Goal: Task Accomplishment & Management: Manage account settings

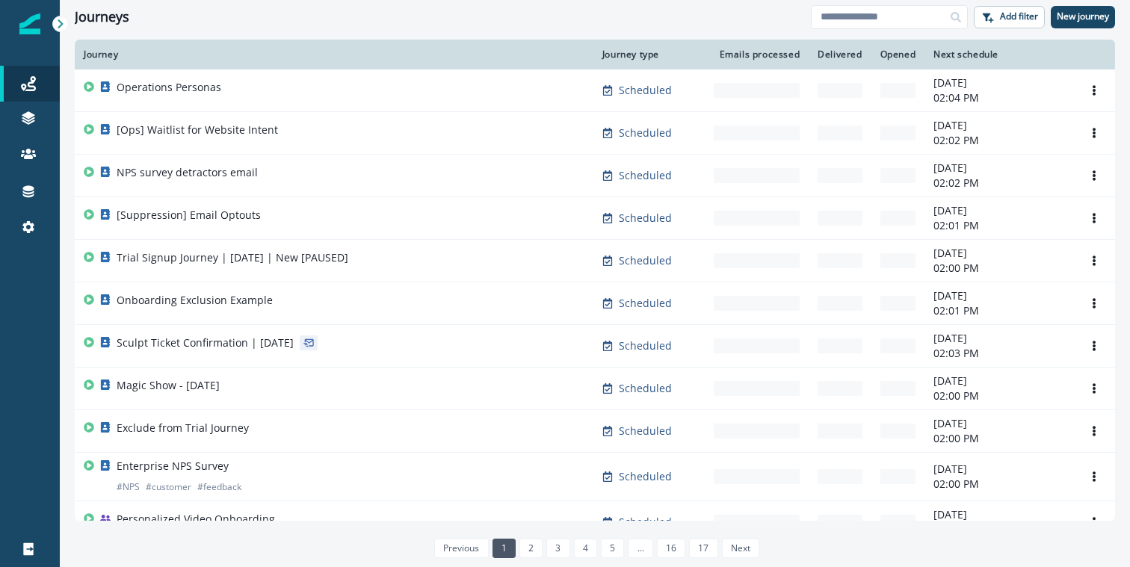
click at [23, 23] on img at bounding box center [29, 23] width 21 height 21
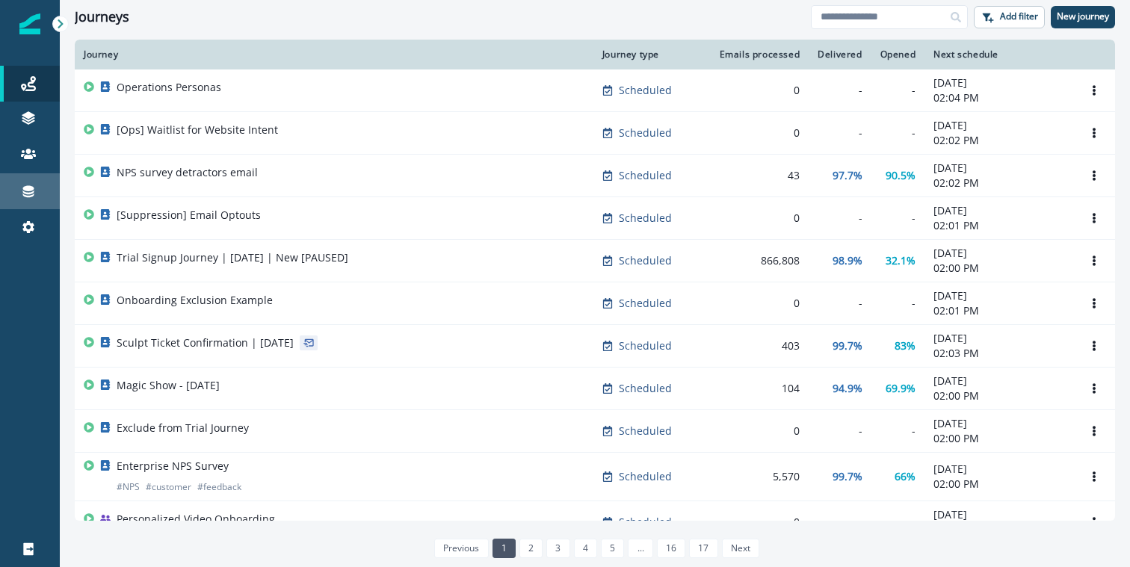
click at [28, 197] on icon at bounding box center [28, 191] width 15 height 15
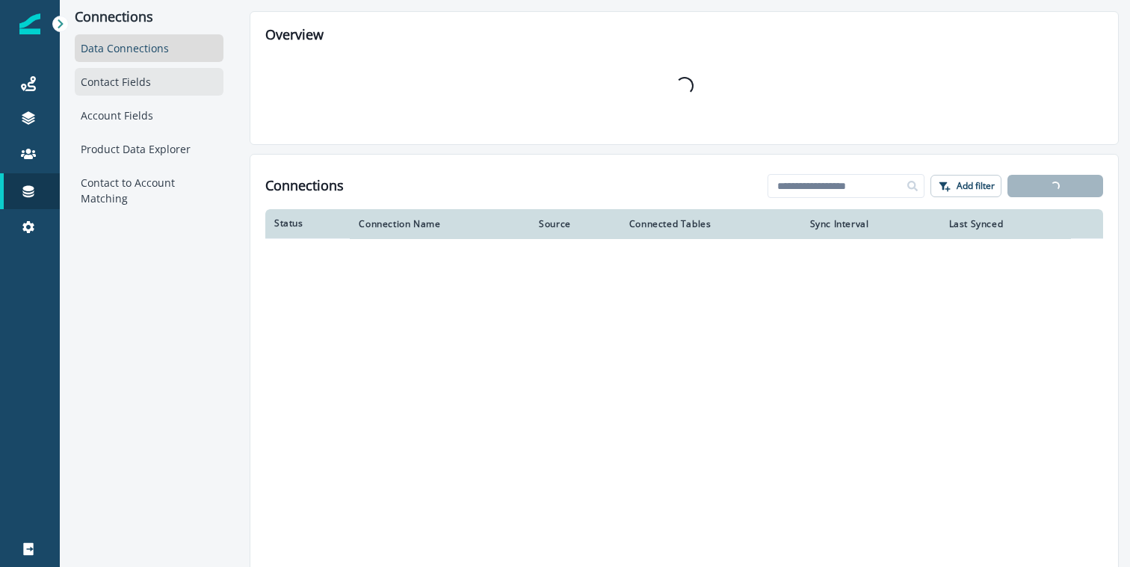
click at [126, 84] on div "Contact Fields" at bounding box center [149, 82] width 149 height 28
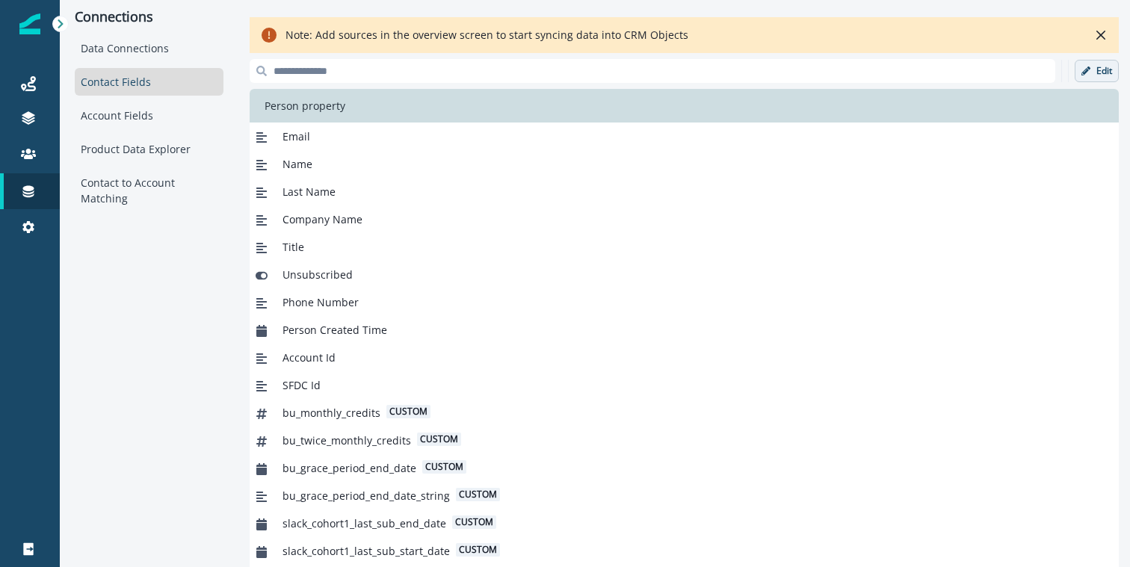
click at [1074, 80] on div "Edit" at bounding box center [684, 71] width 869 height 24
click at [1095, 76] on button "Edit" at bounding box center [1097, 71] width 44 height 22
click at [966, 65] on p "Add new field" at bounding box center [983, 71] width 69 height 13
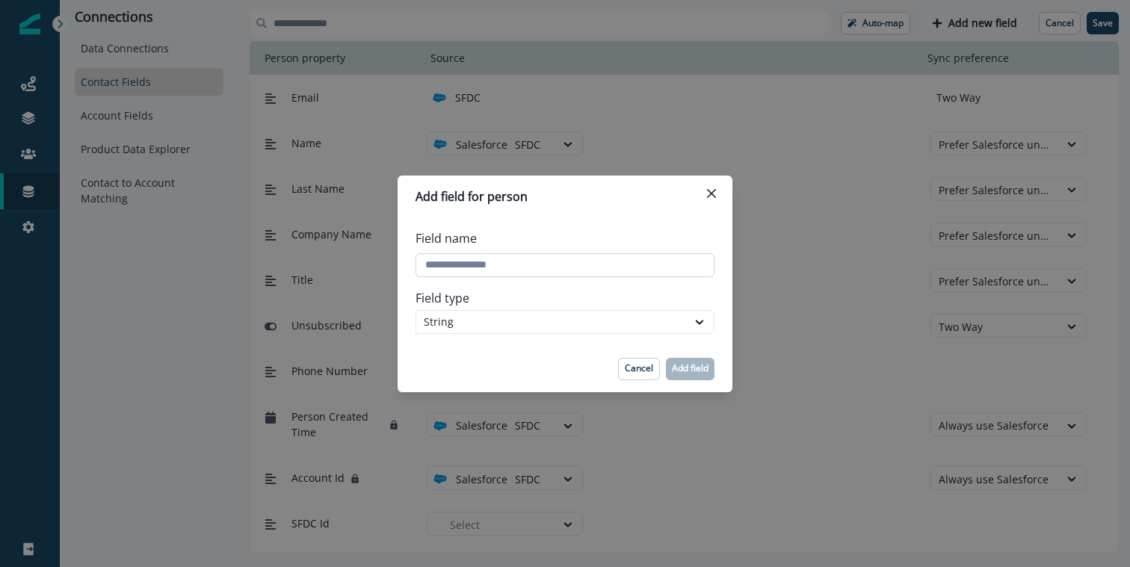
click at [527, 274] on input "Field name" at bounding box center [565, 265] width 299 height 24
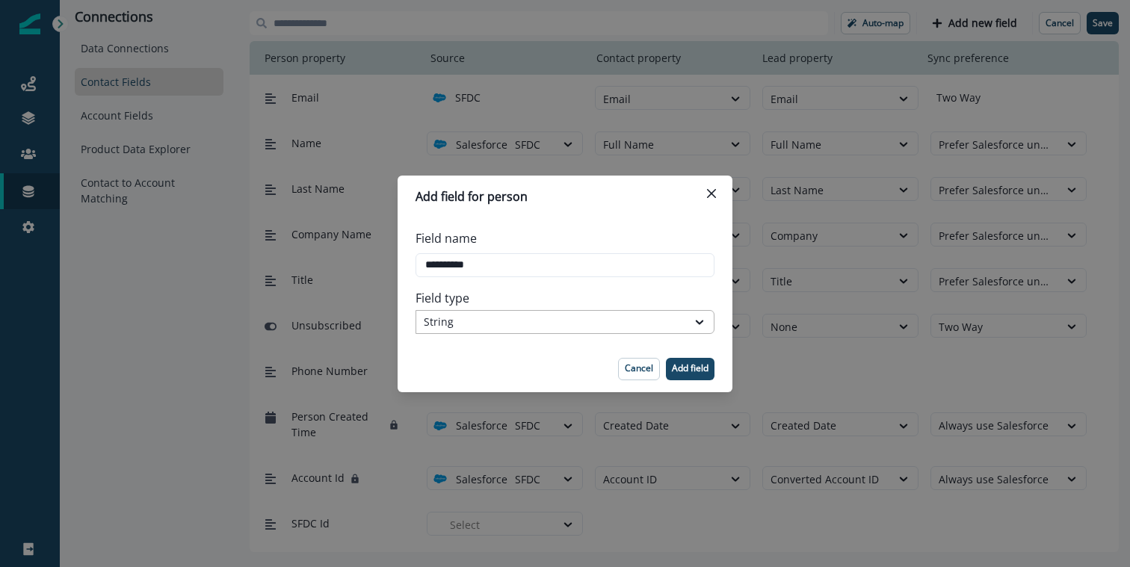
type input "**********"
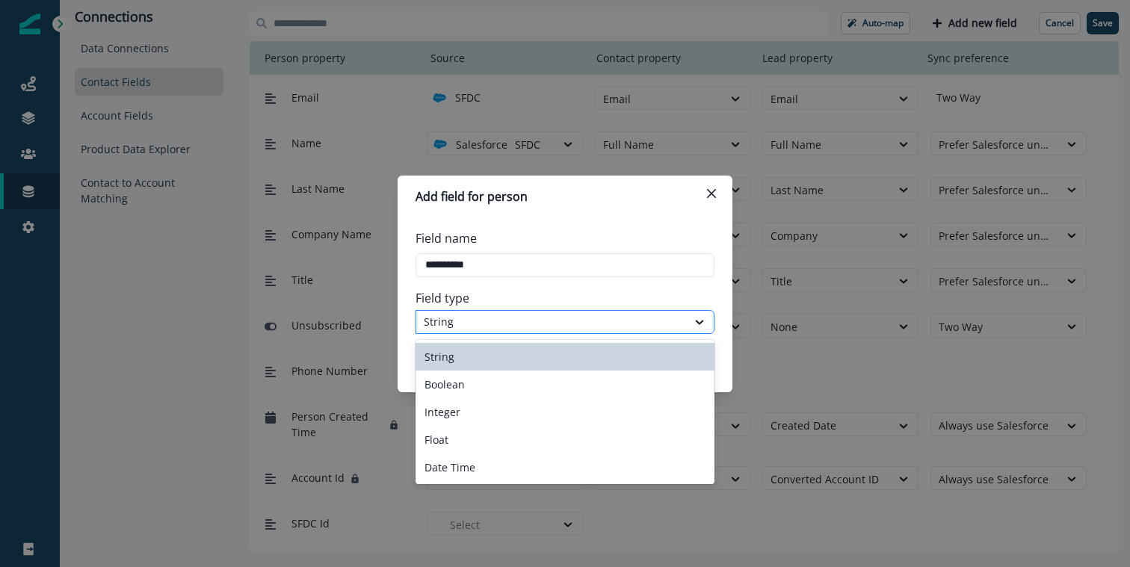
click at [498, 323] on div "String" at bounding box center [552, 322] width 256 height 16
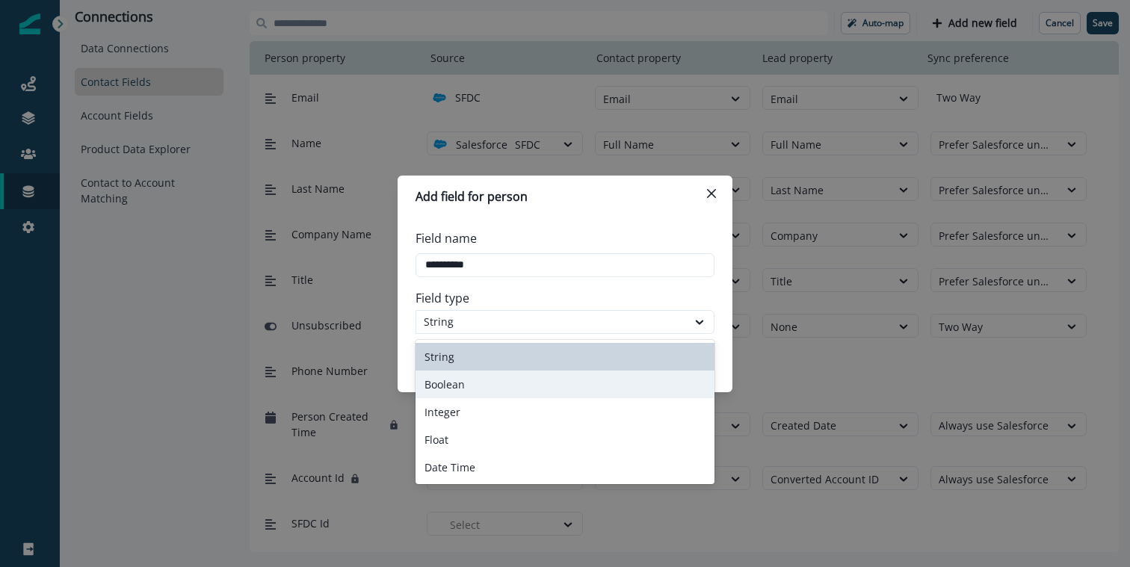
click at [488, 386] on div "Boolean" at bounding box center [565, 385] width 299 height 28
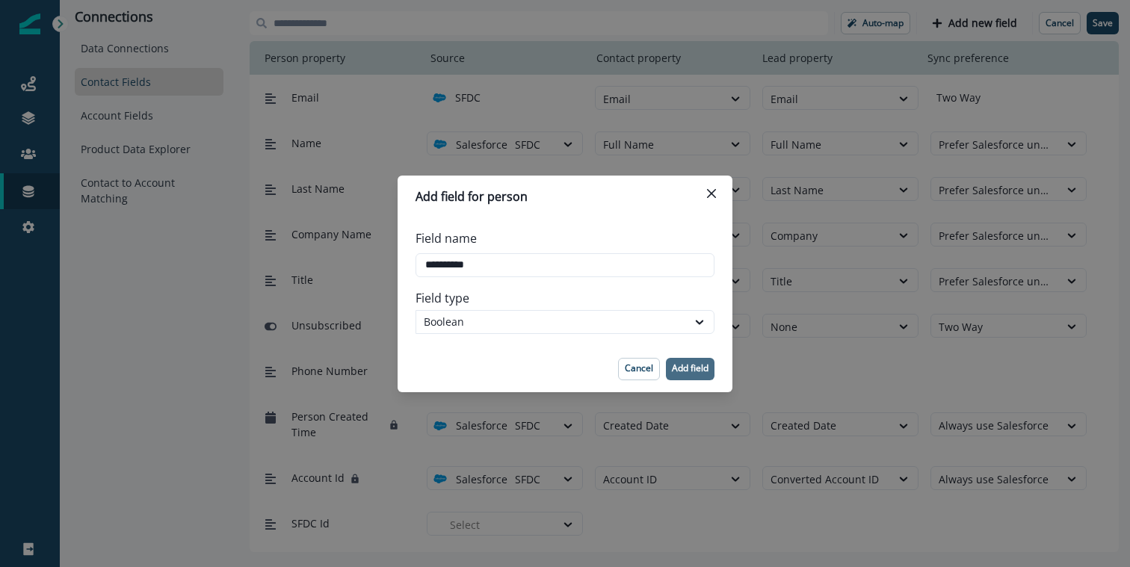
click at [692, 364] on p "Add field" at bounding box center [690, 368] width 37 height 10
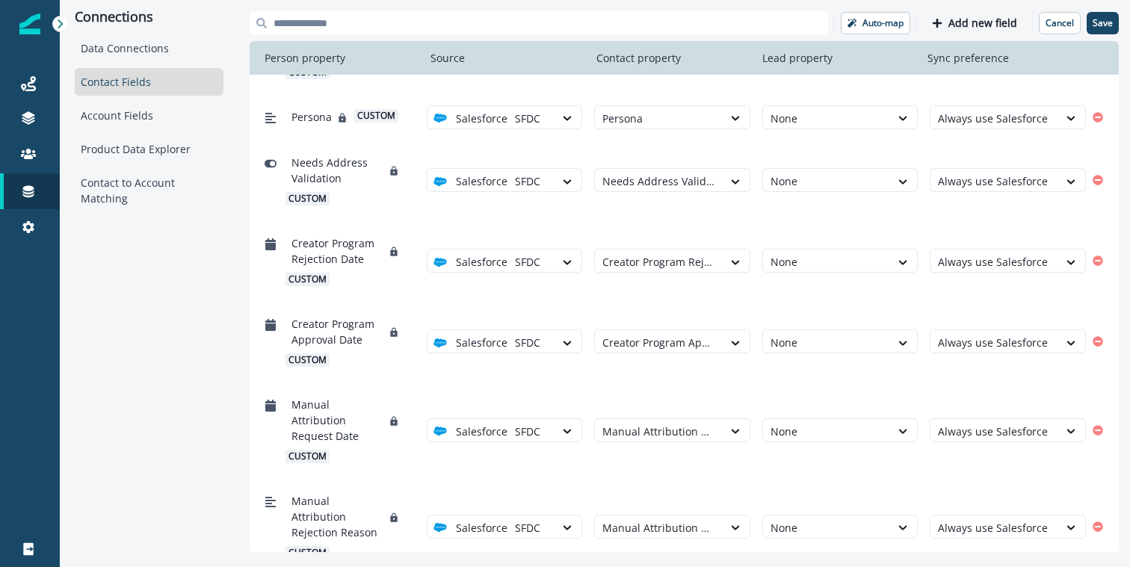
scroll to position [8746, 0]
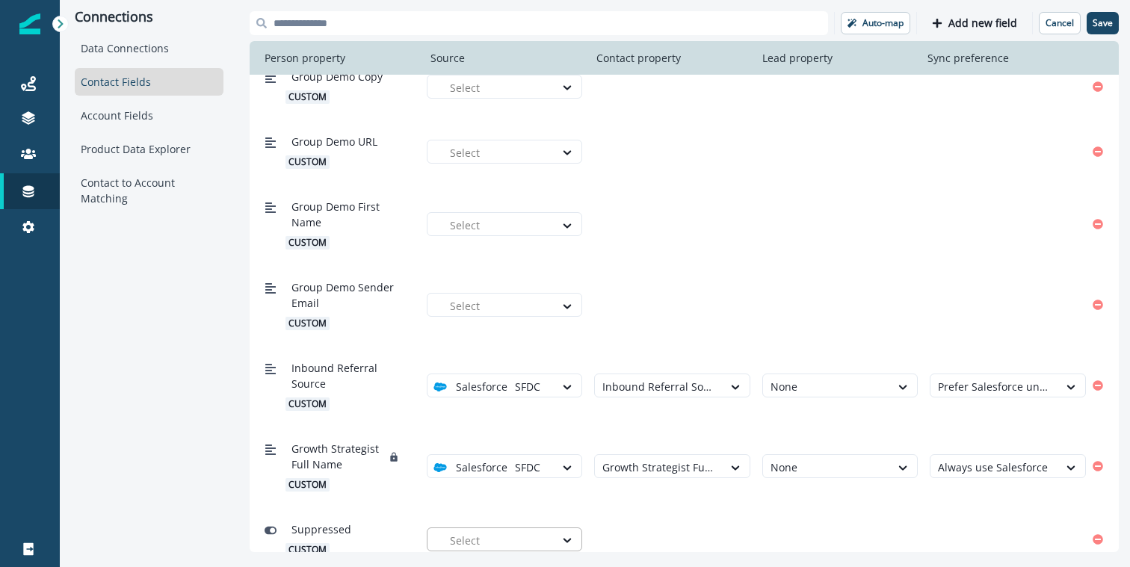
click at [495, 529] on div "Select" at bounding box center [499, 541] width 113 height 25
click at [478, 502] on div "SFDC" at bounding box center [505, 495] width 156 height 28
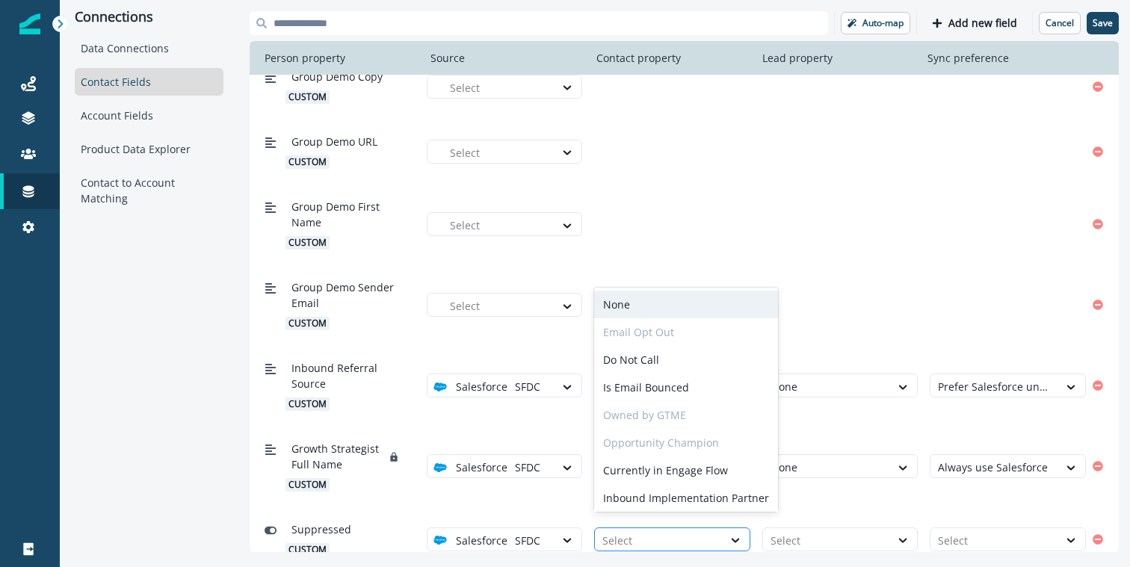
click at [616, 532] on div at bounding box center [659, 541] width 113 height 19
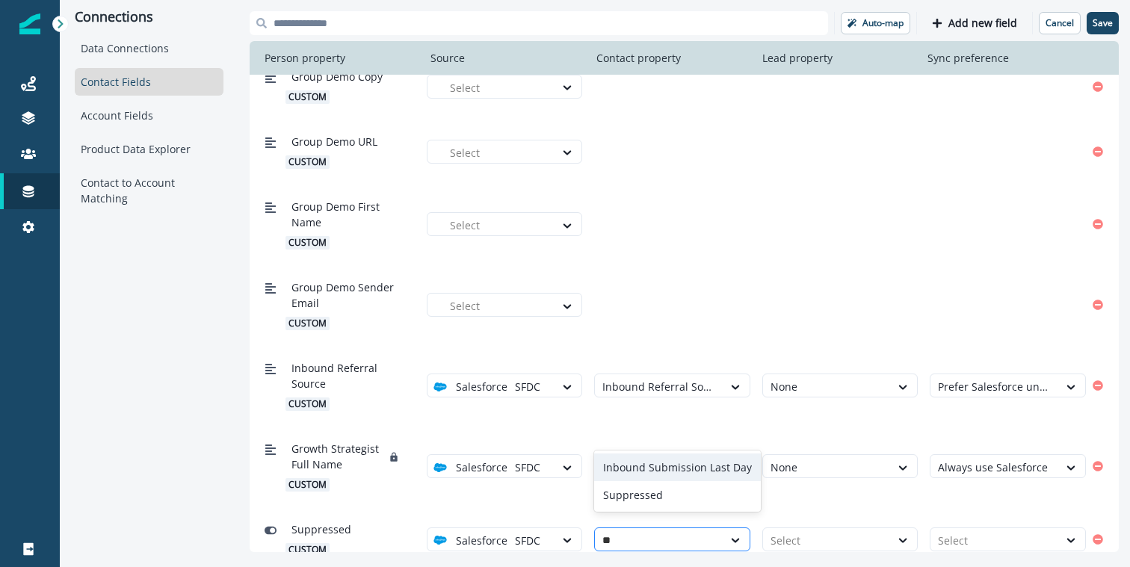
type input "***"
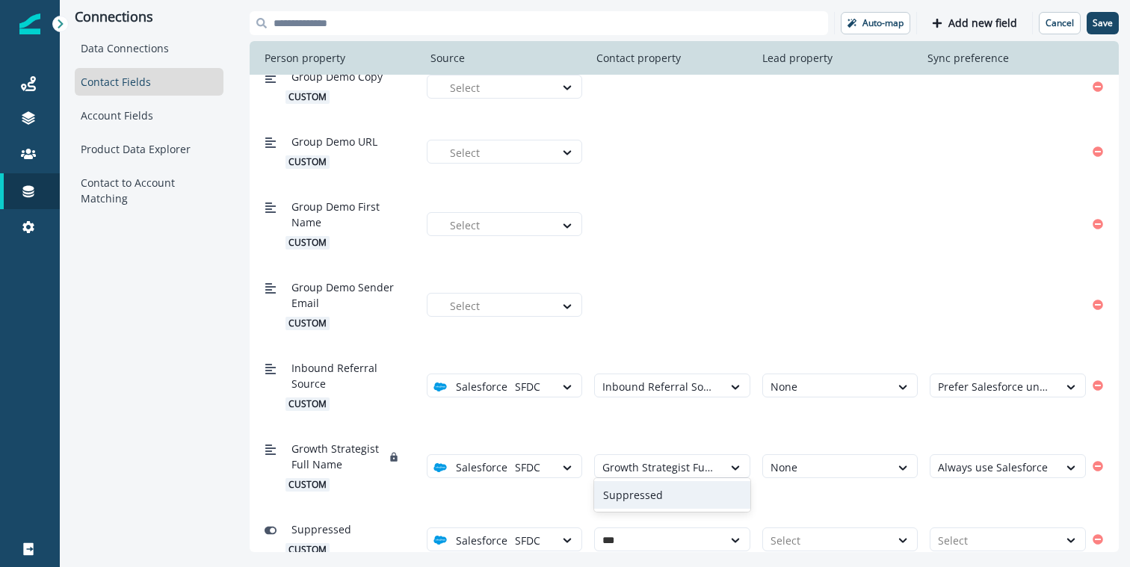
click at [623, 490] on div "Suppressed" at bounding box center [672, 495] width 156 height 28
click at [947, 532] on div at bounding box center [994, 541] width 113 height 19
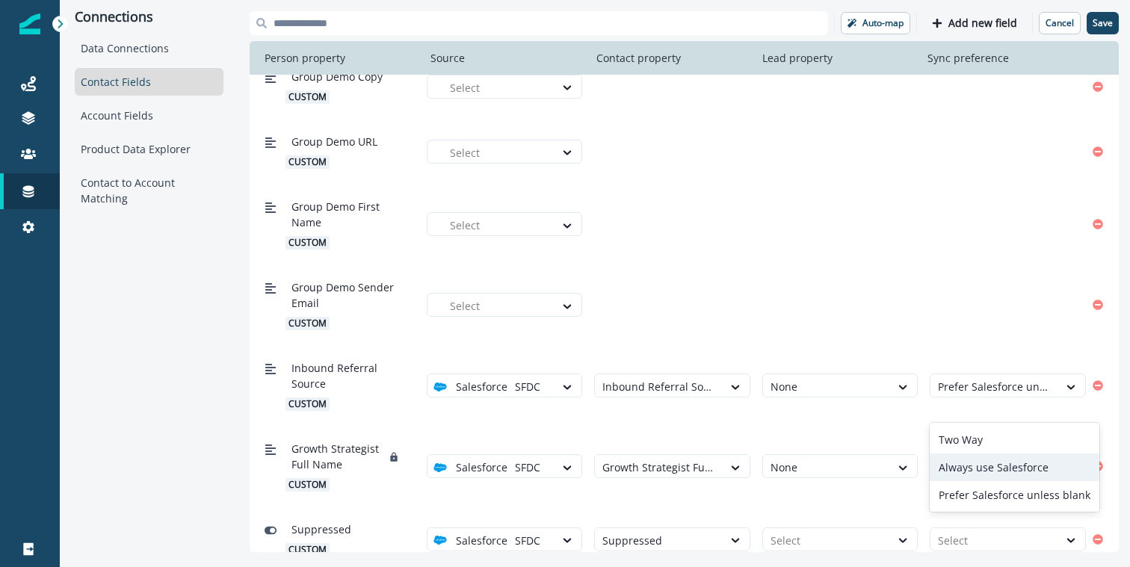
click at [955, 472] on div "Always use Salesforce" at bounding box center [1015, 468] width 170 height 28
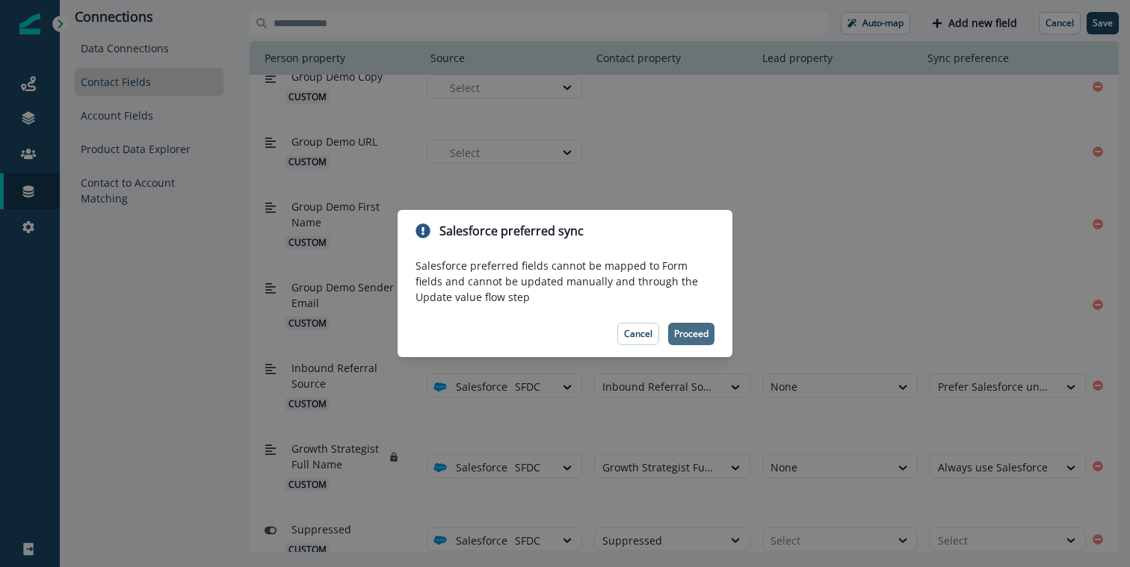
click at [687, 336] on p "Proceed" at bounding box center [691, 334] width 34 height 10
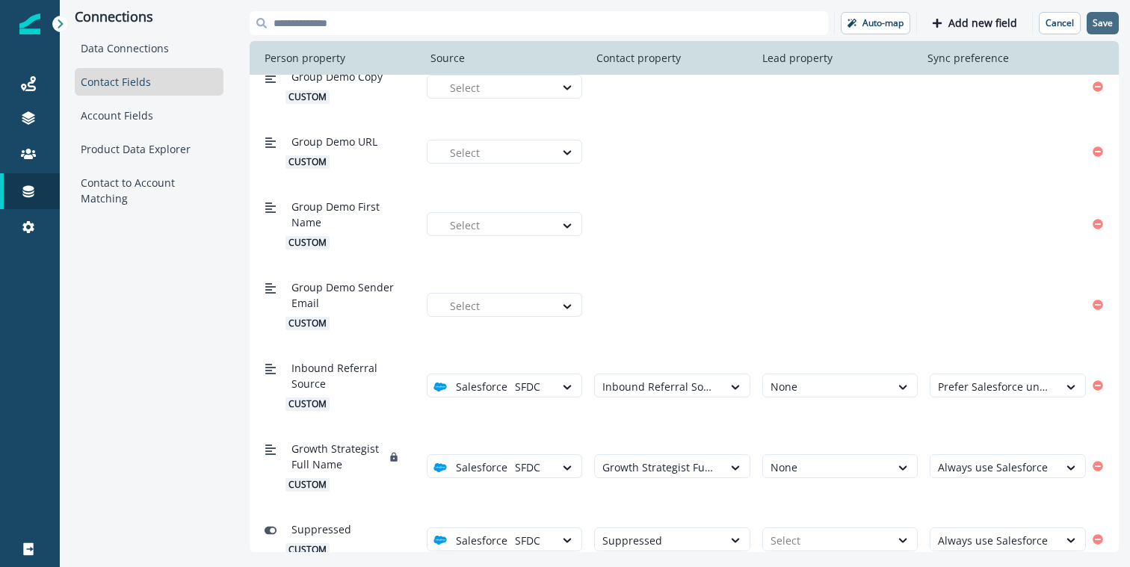
click at [1106, 22] on p "Save" at bounding box center [1103, 23] width 20 height 10
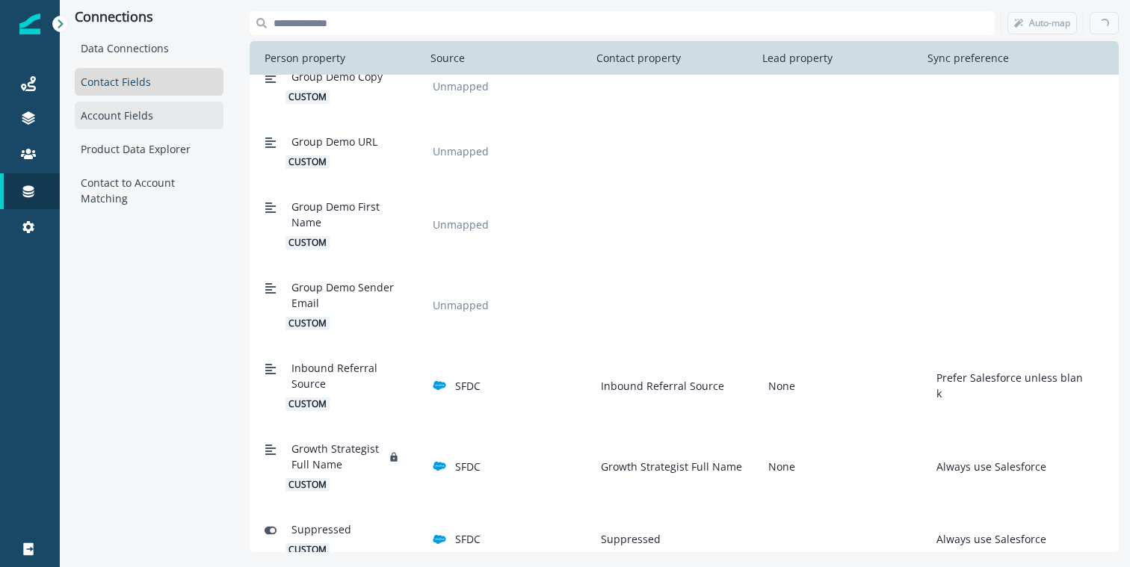
click at [124, 121] on div "Account Fields" at bounding box center [149, 116] width 149 height 28
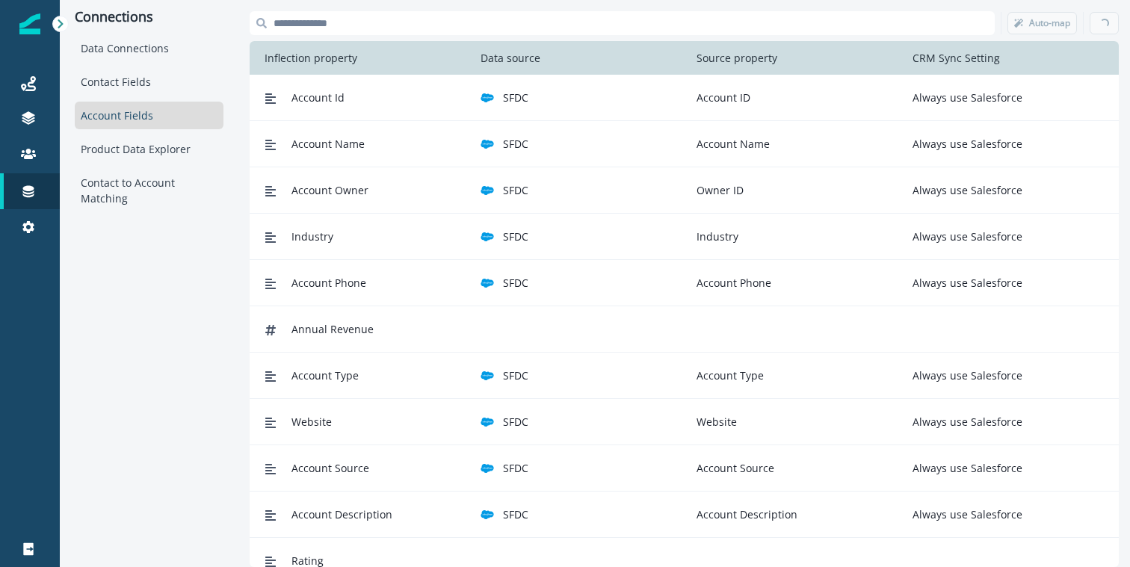
click at [515, 21] on input at bounding box center [622, 23] width 745 height 24
click at [120, 84] on div "Contact Fields" at bounding box center [149, 82] width 149 height 28
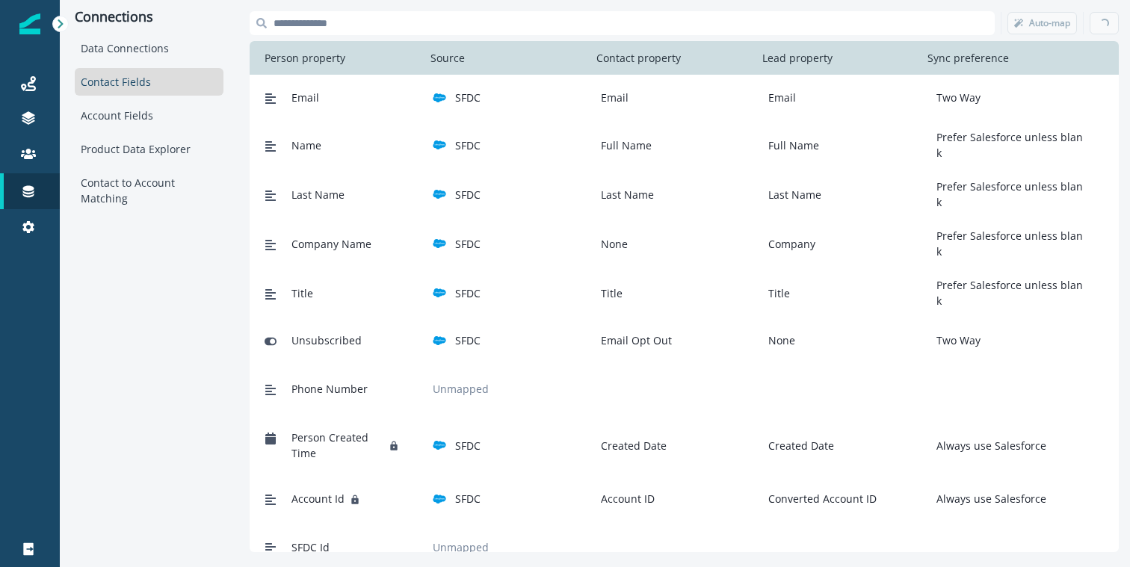
click at [580, 12] on input at bounding box center [622, 23] width 745 height 24
click at [575, 28] on input at bounding box center [622, 23] width 745 height 24
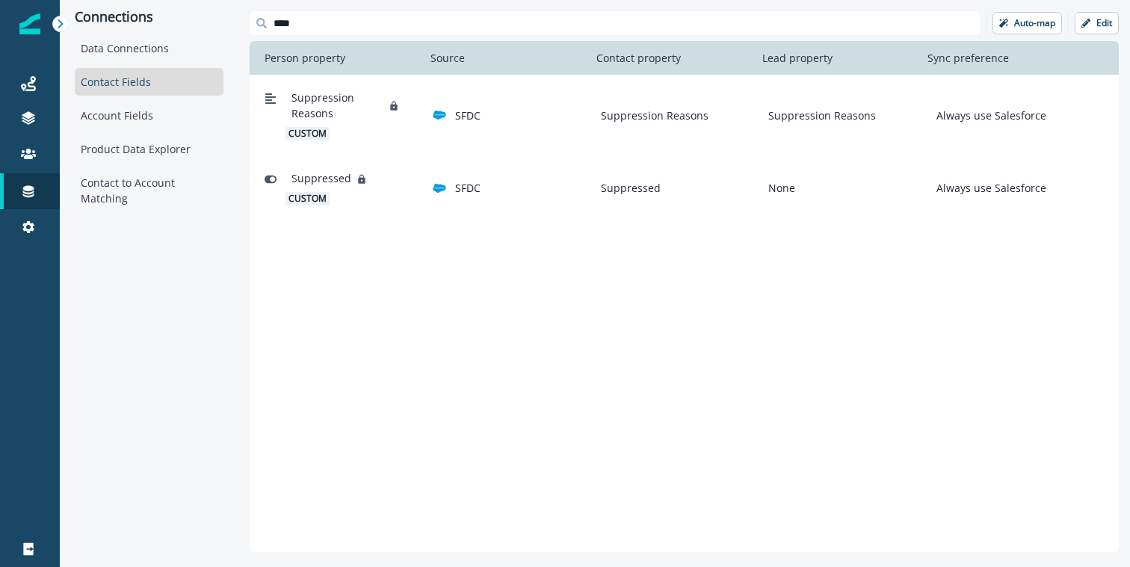
type input "****"
click at [124, 117] on div "Account Fields" at bounding box center [149, 116] width 149 height 28
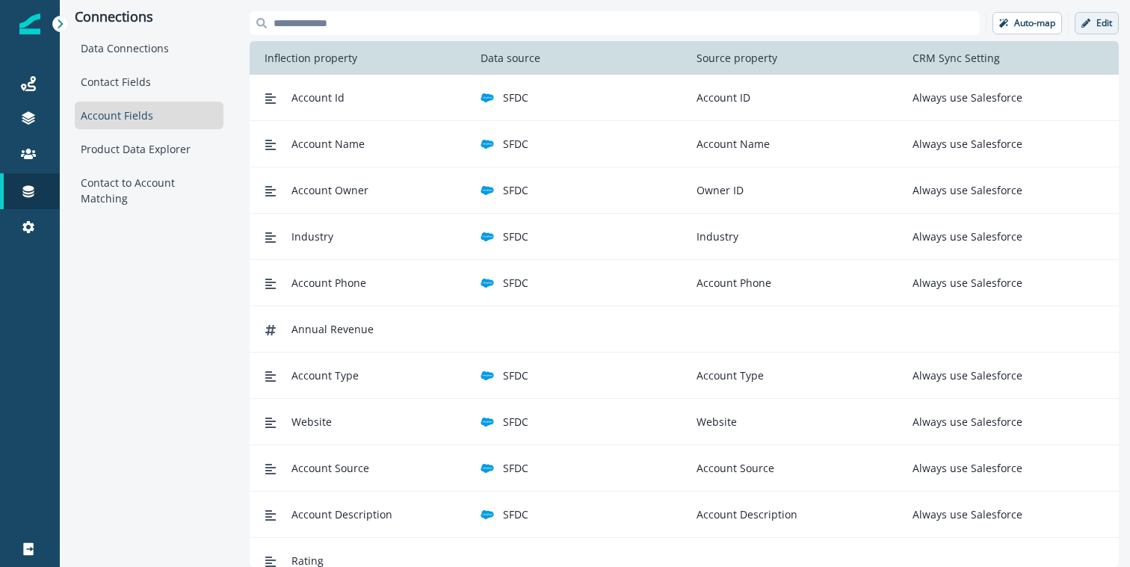
click at [1087, 24] on icon "button" at bounding box center [1086, 23] width 9 height 9
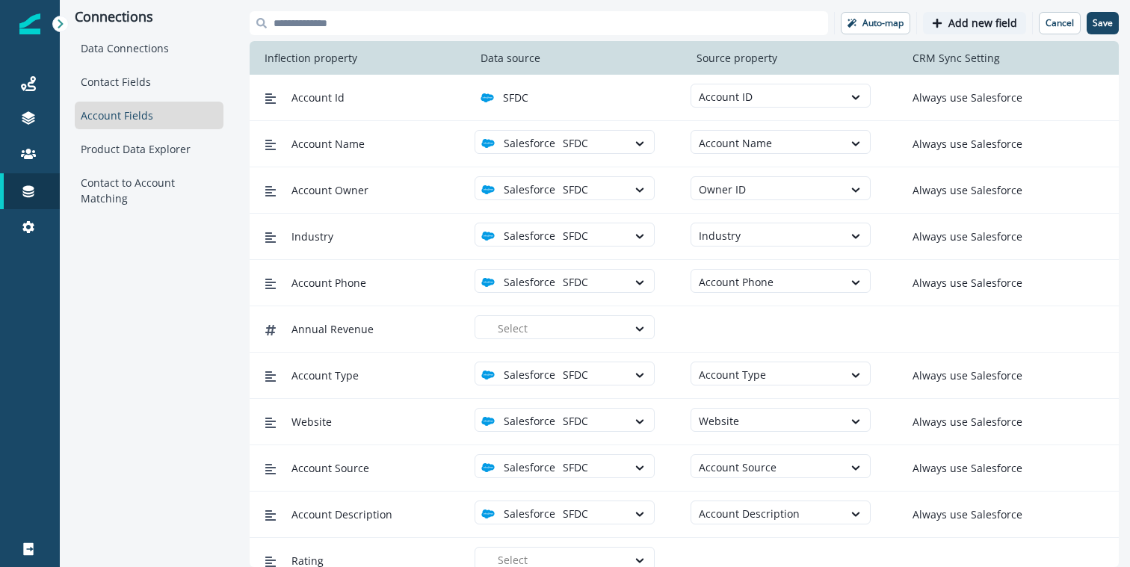
click at [982, 19] on p "Add new field" at bounding box center [983, 23] width 69 height 13
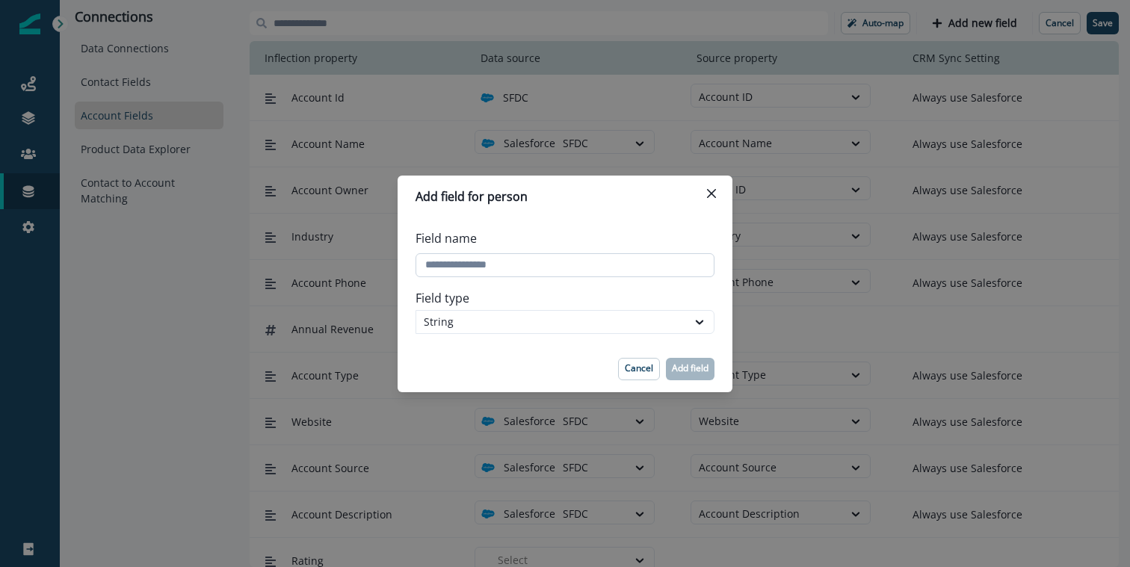
click at [443, 265] on input "Field name" at bounding box center [565, 265] width 299 height 24
type input "**********"
click at [701, 373] on p "Add field" at bounding box center [690, 368] width 37 height 10
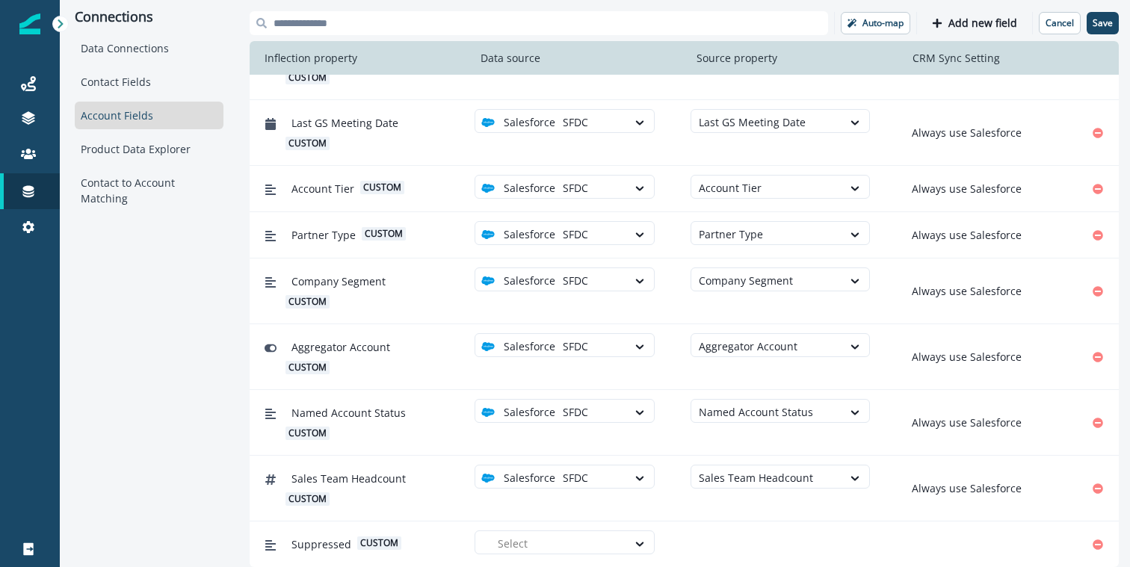
scroll to position [11, 0]
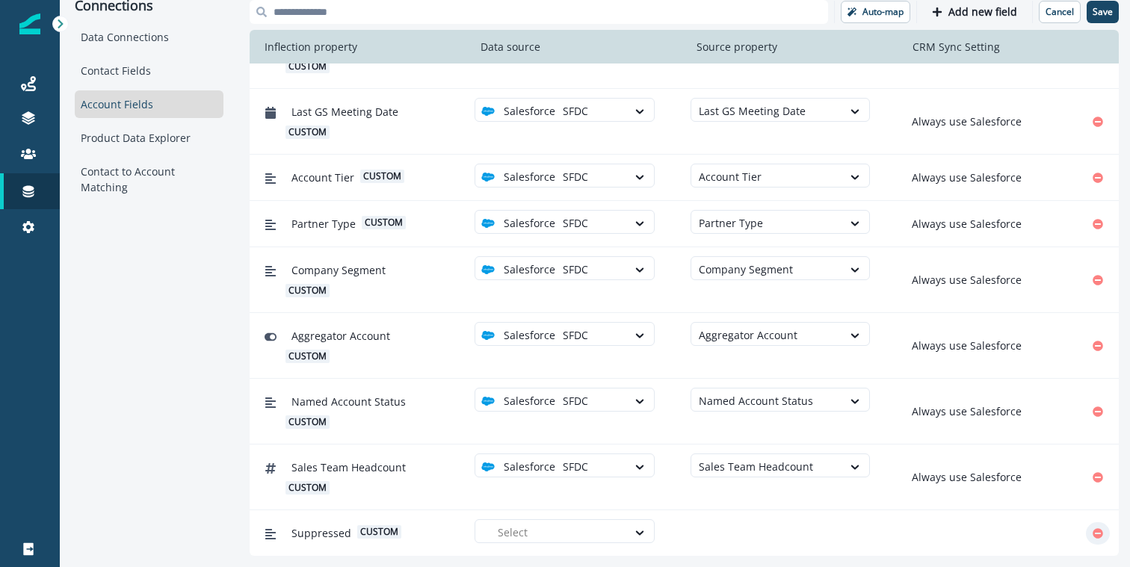
click at [1103, 531] on icon "Remove" at bounding box center [1098, 534] width 10 height 10
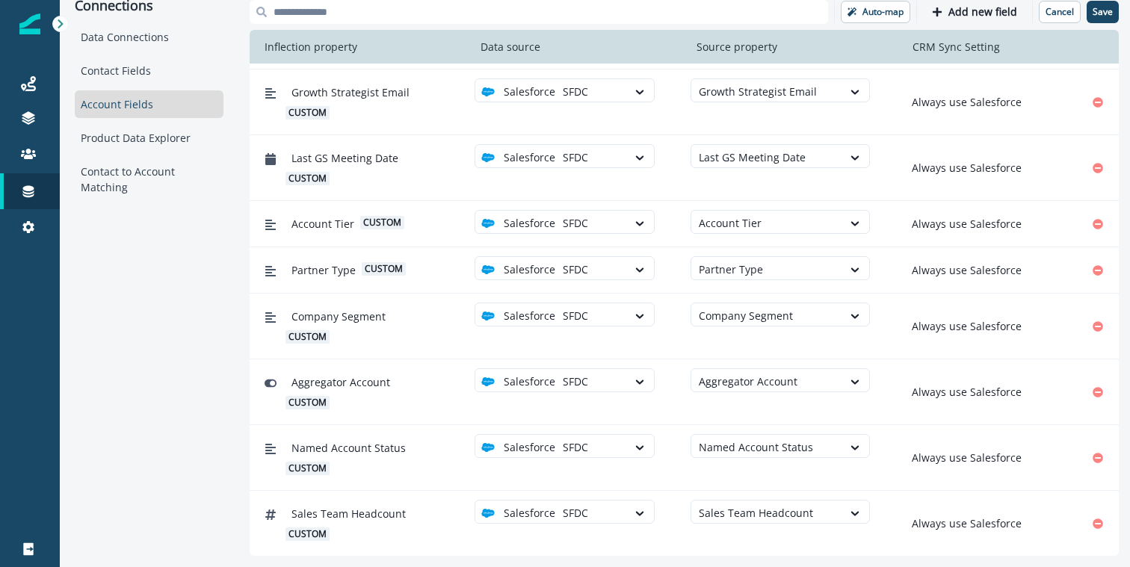
scroll to position [902, 0]
click at [991, 19] on button "Add new field" at bounding box center [974, 12] width 103 height 22
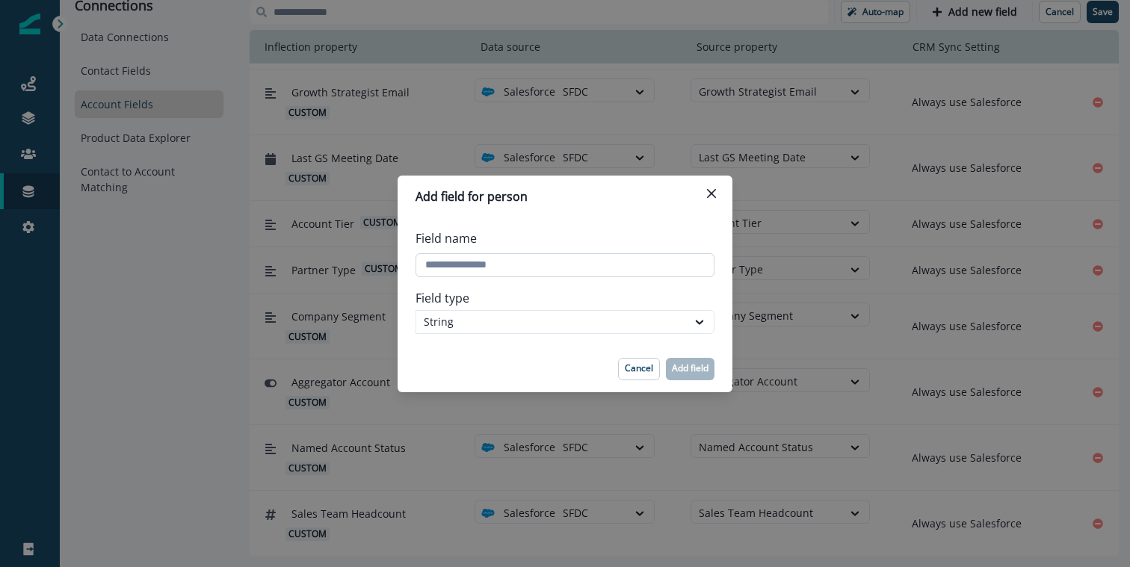
click at [453, 259] on input "Field name" at bounding box center [565, 265] width 299 height 24
type input "**********"
click at [437, 324] on div "String" at bounding box center [552, 322] width 256 height 16
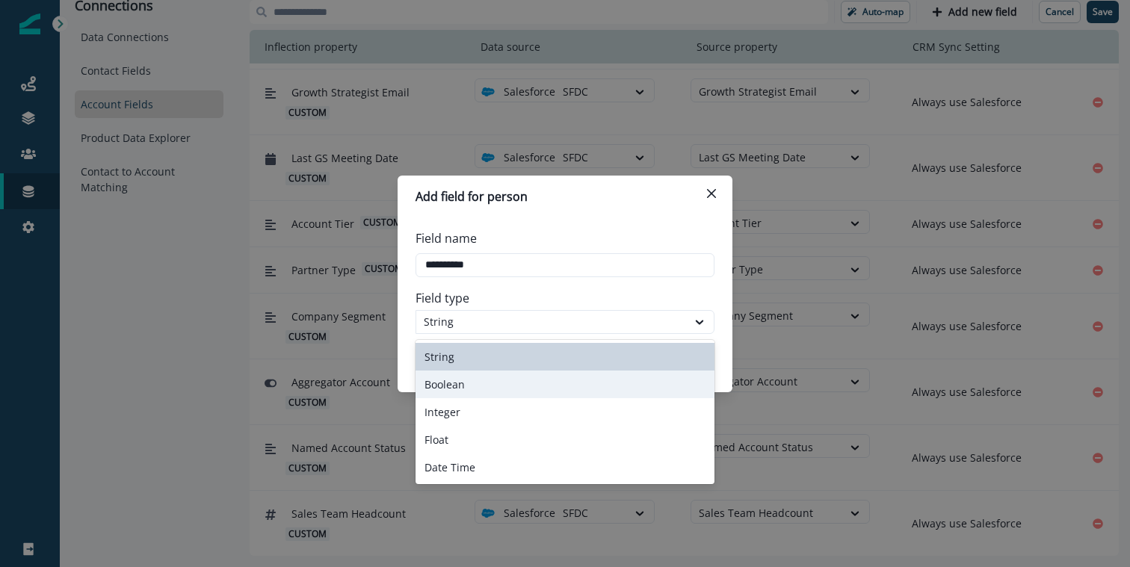
click at [453, 388] on div "Boolean" at bounding box center [565, 385] width 299 height 28
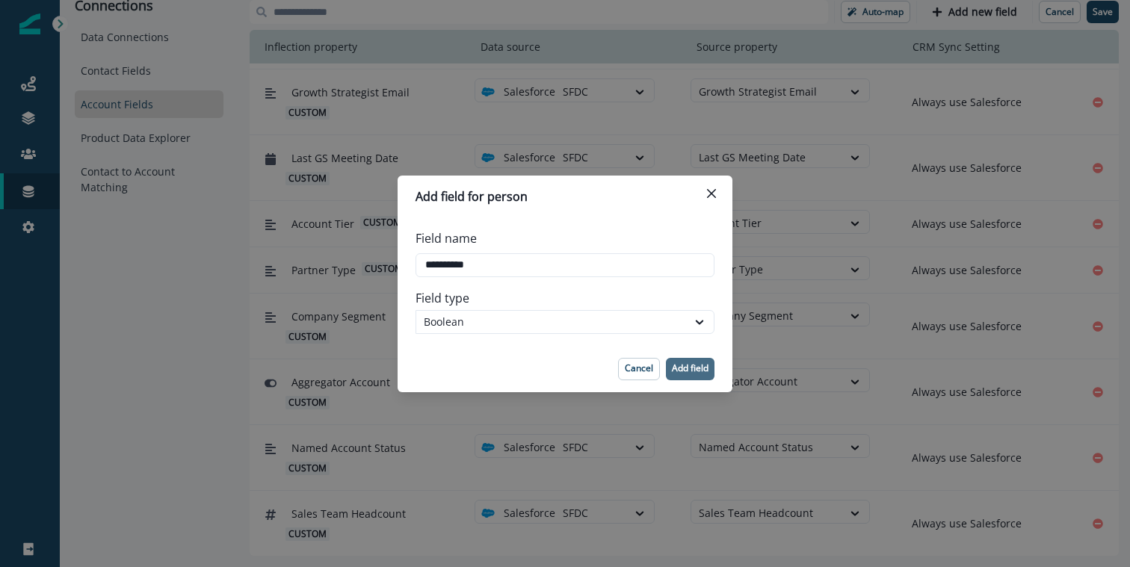
click at [681, 366] on p "Add field" at bounding box center [690, 368] width 37 height 10
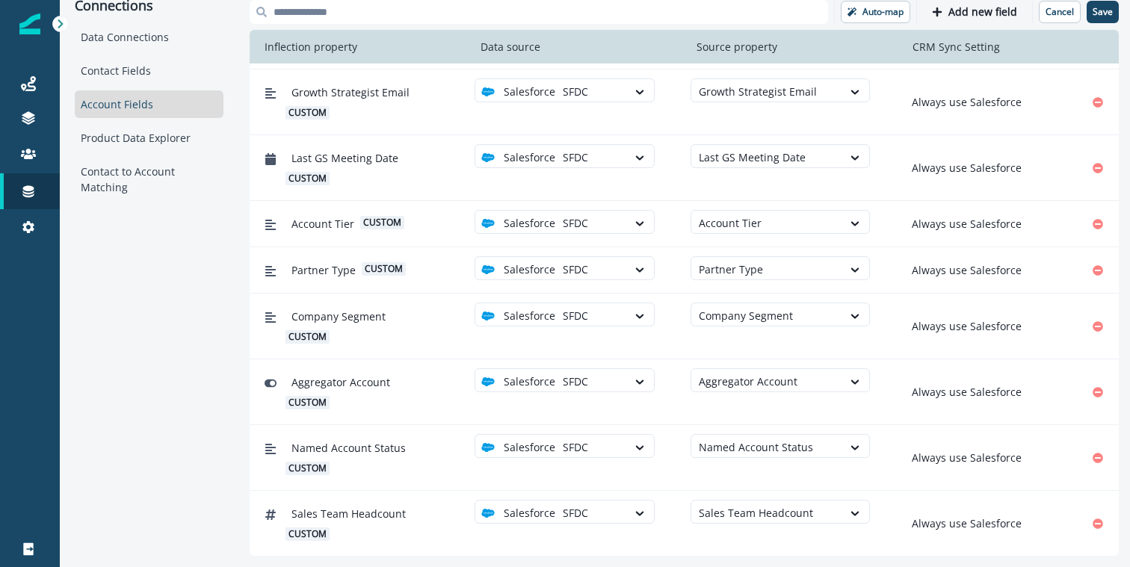
scroll to position [949, 0]
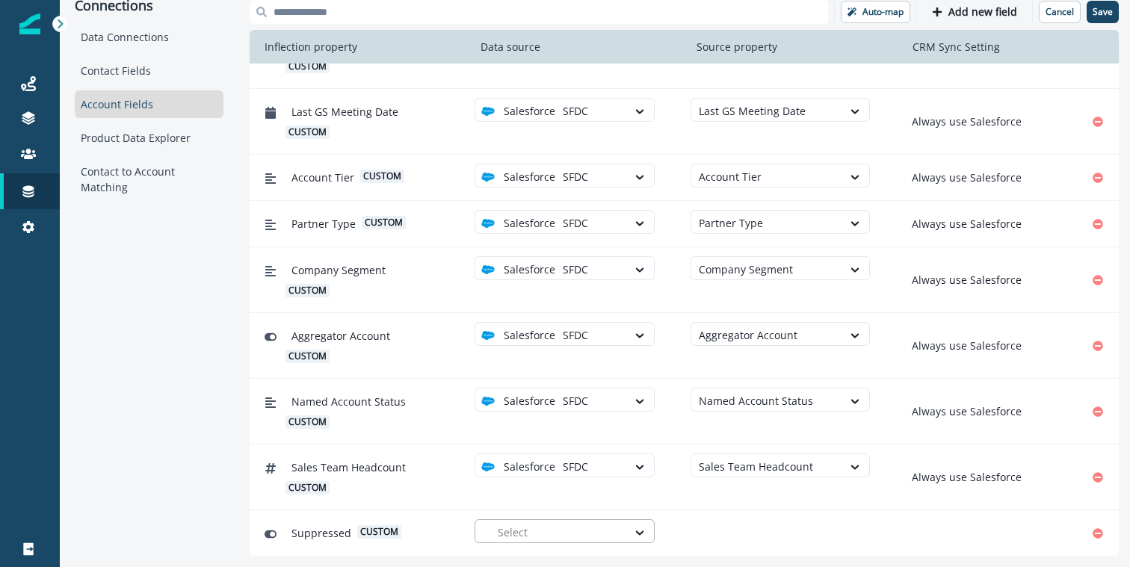
click at [508, 533] on div at bounding box center [559, 532] width 122 height 19
click at [504, 499] on div "SFDC" at bounding box center [514, 497] width 48 height 16
click at [721, 533] on div at bounding box center [767, 532] width 137 height 19
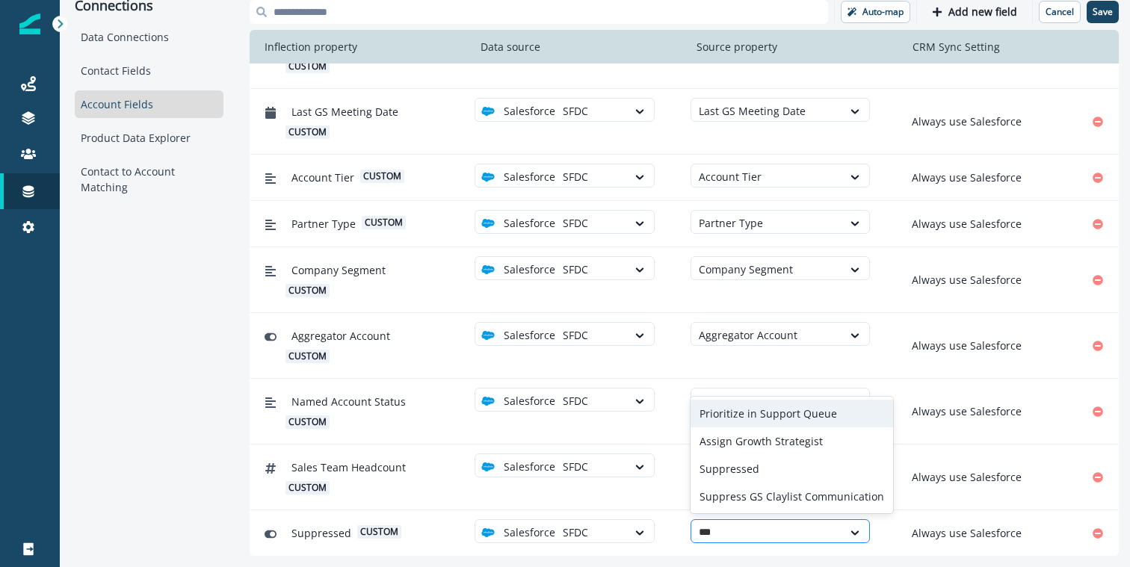
type input "****"
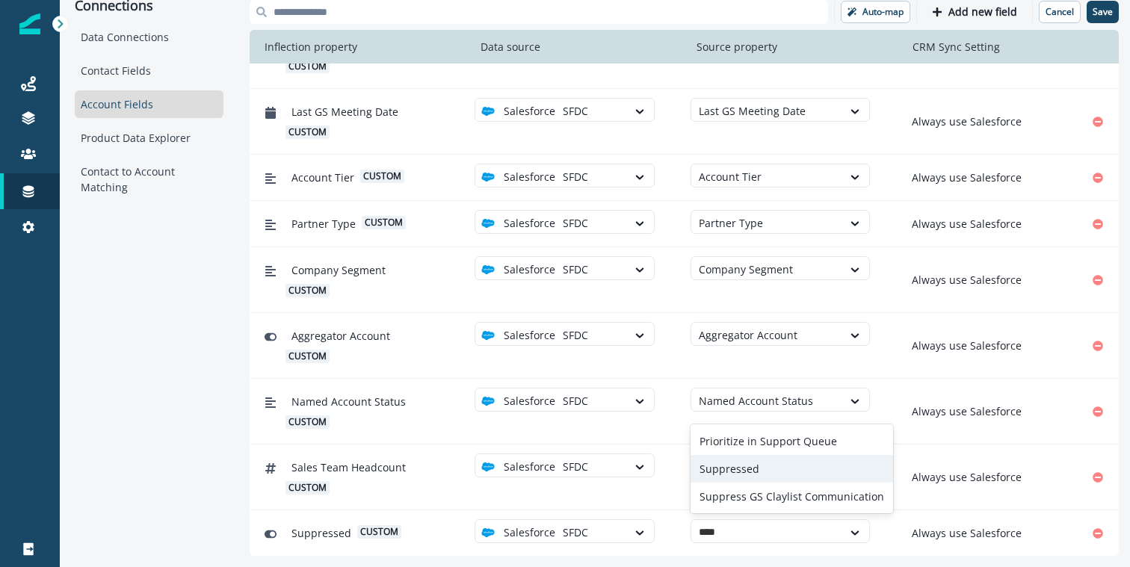
click at [717, 462] on div "Suppressed" at bounding box center [792, 469] width 203 height 28
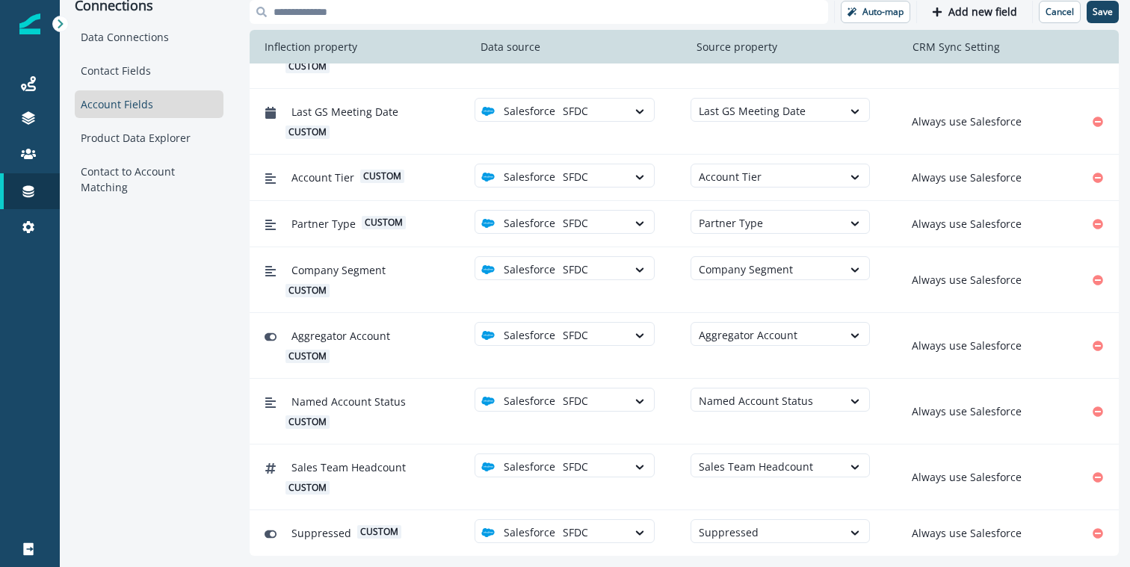
click at [557, 2] on input at bounding box center [539, 12] width 579 height 24
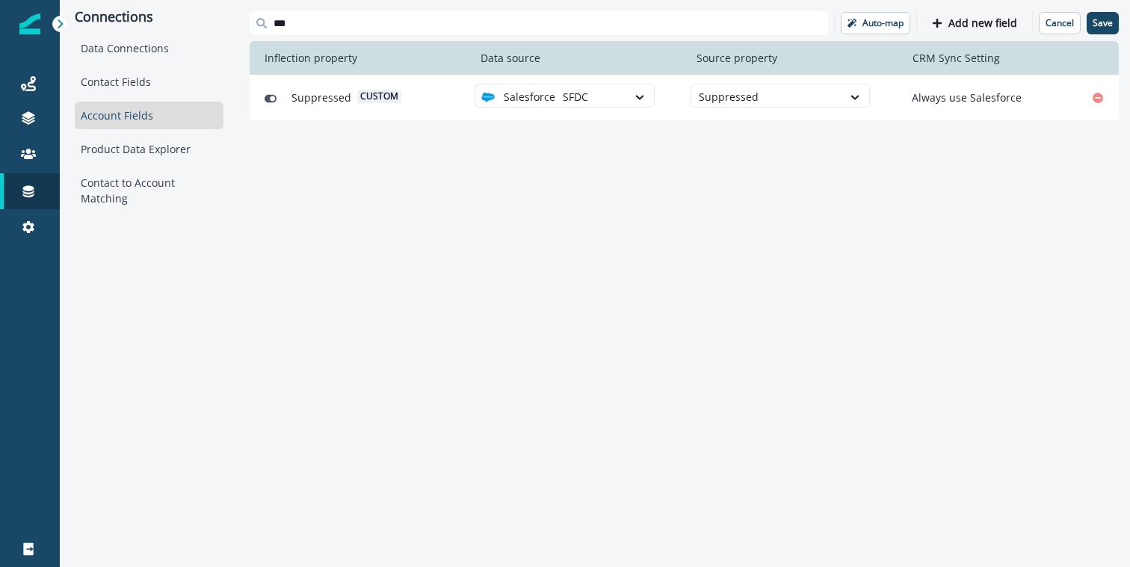
scroll to position [0, 0]
type input "****"
click at [968, 14] on button "Add new field" at bounding box center [974, 23] width 103 height 22
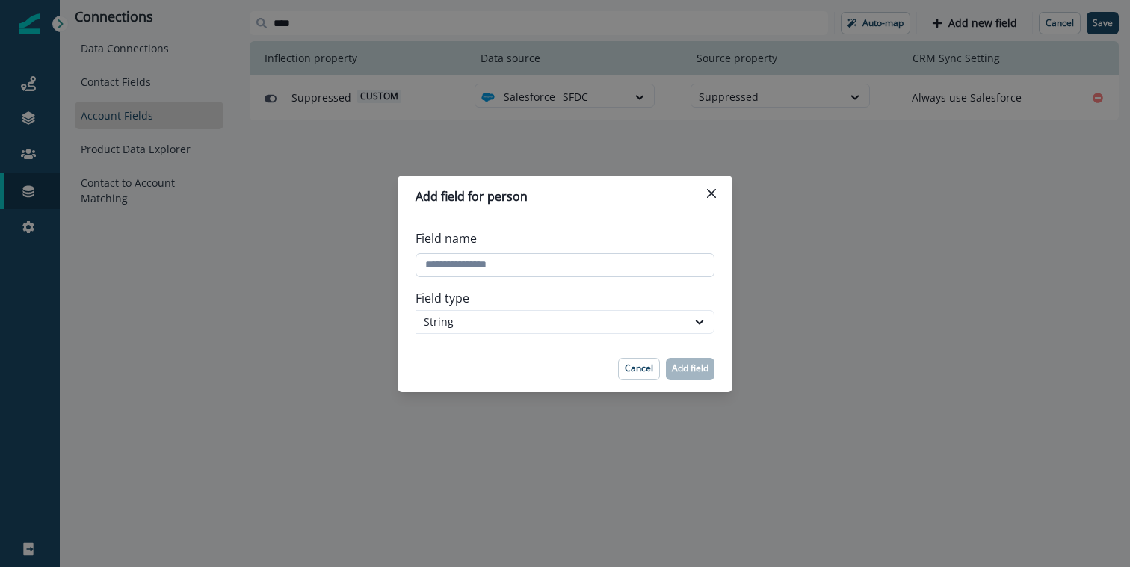
click at [457, 262] on input "Field name" at bounding box center [565, 265] width 299 height 24
type input "**********"
click at [453, 321] on div "String" at bounding box center [552, 322] width 256 height 16
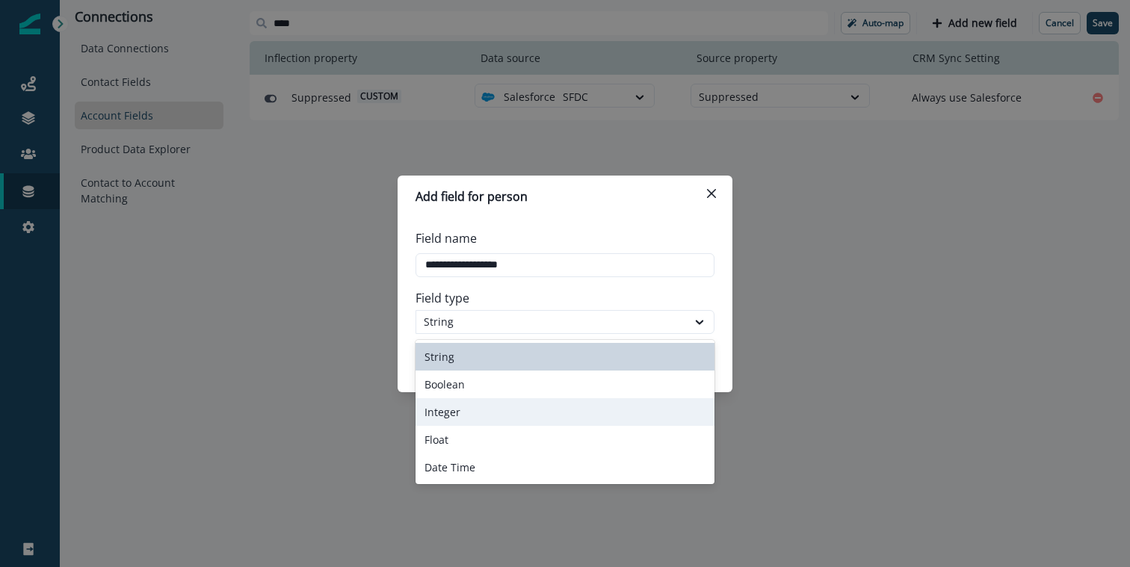
click at [416, 290] on label "Field type" at bounding box center [561, 298] width 290 height 18
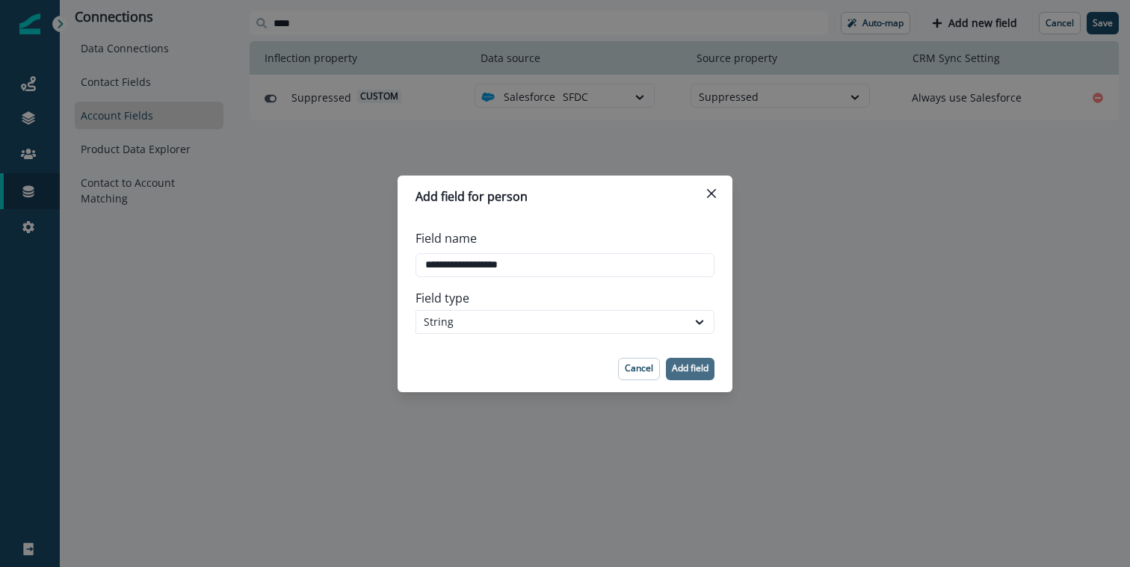
click at [677, 363] on p "Add field" at bounding box center [690, 368] width 37 height 10
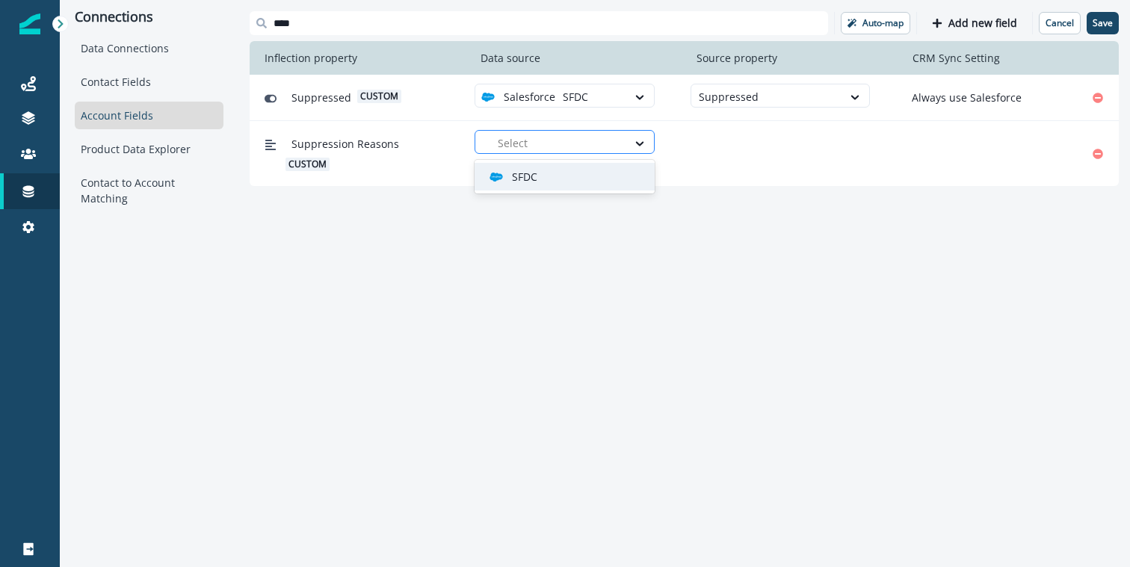
click at [545, 138] on div at bounding box center [559, 143] width 122 height 19
click at [541, 182] on div "SFDC" at bounding box center [571, 177] width 162 height 16
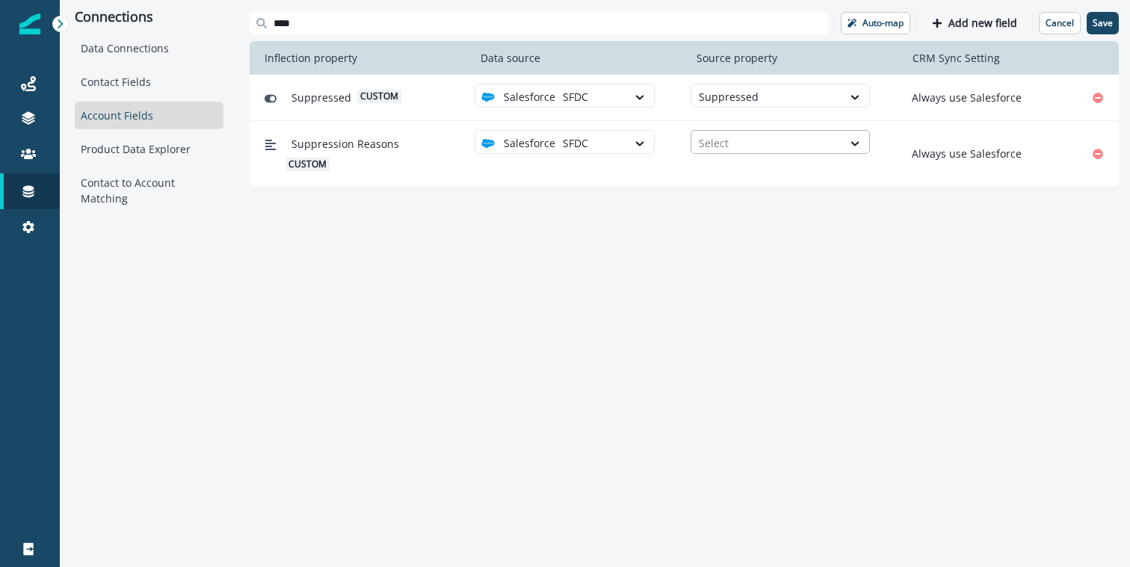
click at [739, 153] on div "Select" at bounding box center [768, 143] width 152 height 25
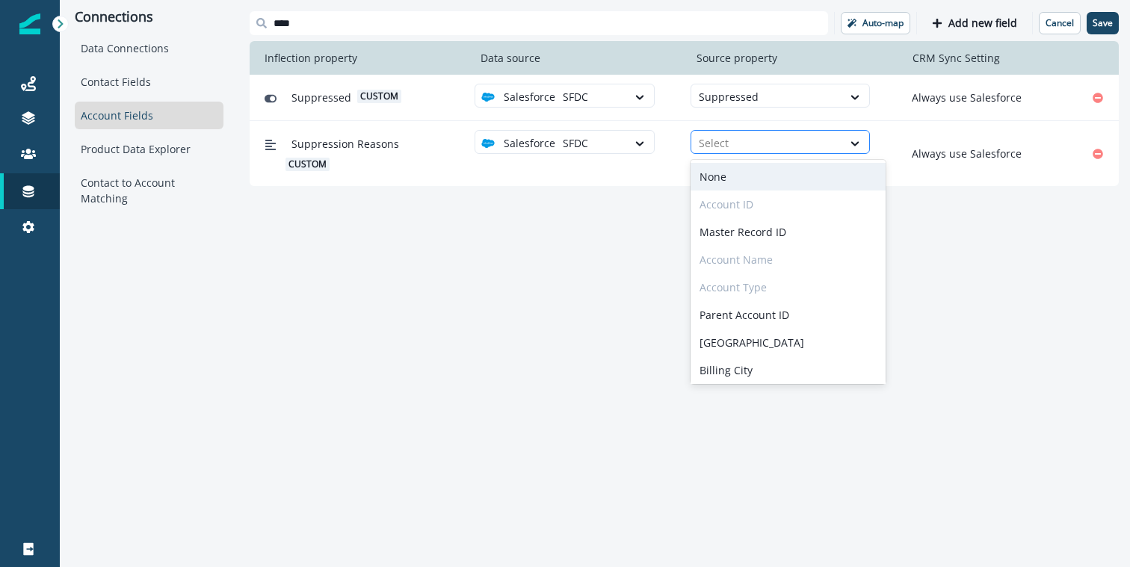
click at [722, 144] on div at bounding box center [767, 143] width 137 height 19
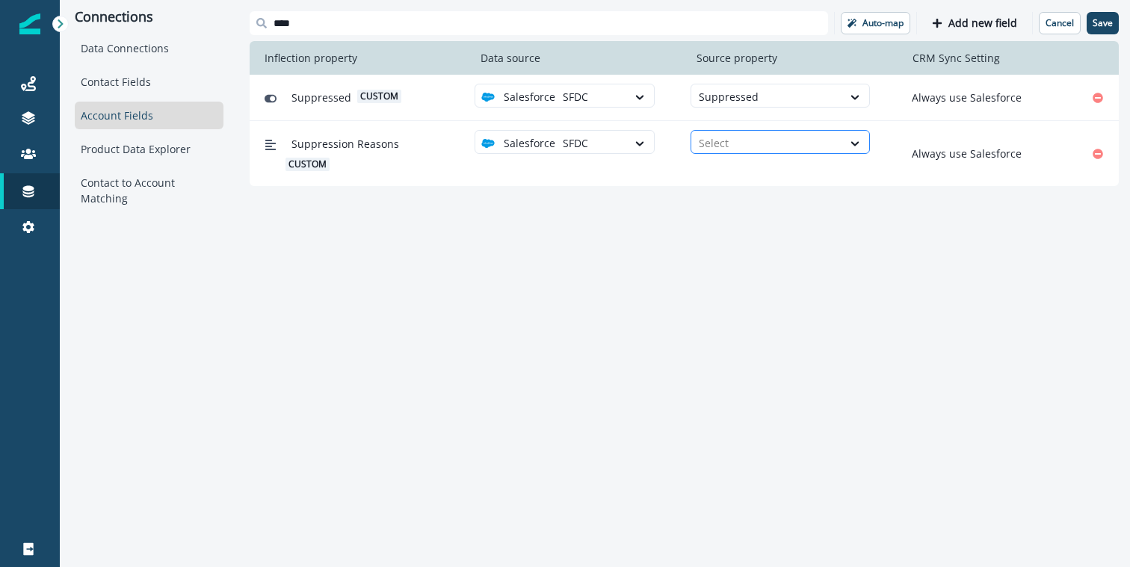
click at [722, 144] on div at bounding box center [767, 143] width 137 height 19
type input "****"
click at [721, 166] on div "Suppression Reasons" at bounding box center [781, 177] width 180 height 28
click at [1109, 26] on p "Save" at bounding box center [1103, 23] width 20 height 10
